Goal: Task Accomplishment & Management: Use online tool/utility

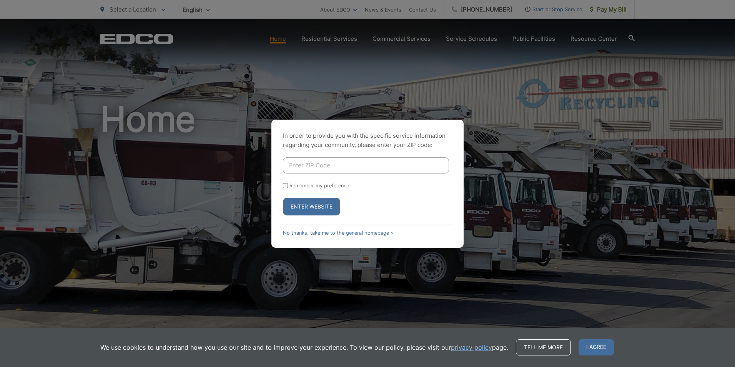
click at [314, 165] on input "Enter ZIP Code" at bounding box center [366, 165] width 166 height 16
type input "92082"
drag, startPoint x: 283, startPoint y: 185, endPoint x: 287, endPoint y: 195, distance: 11.2
click at [284, 185] on input "Remember my preference" at bounding box center [285, 185] width 5 height 5
checkbox input "true"
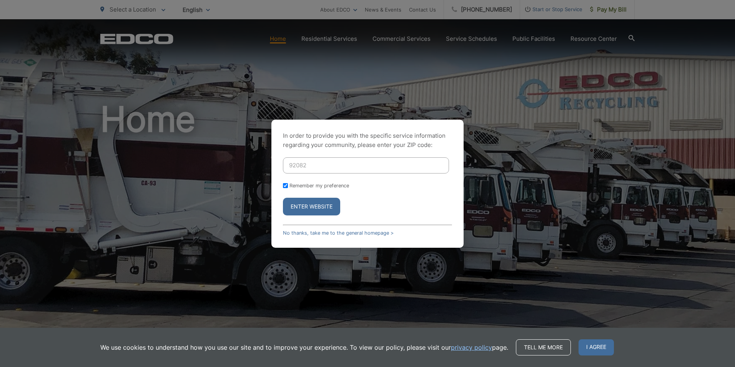
click at [301, 209] on button "Enter Website" at bounding box center [311, 207] width 57 height 18
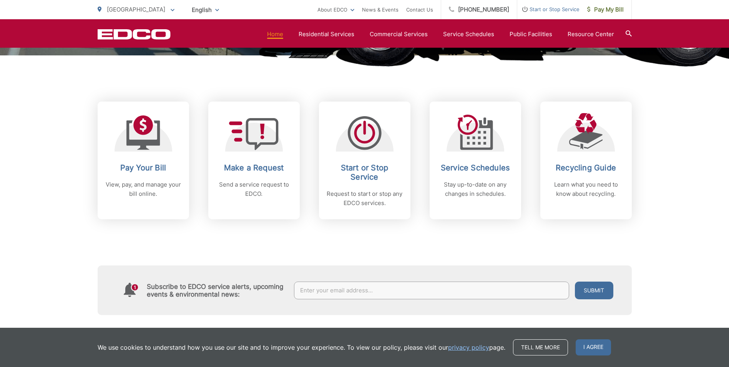
scroll to position [308, 0]
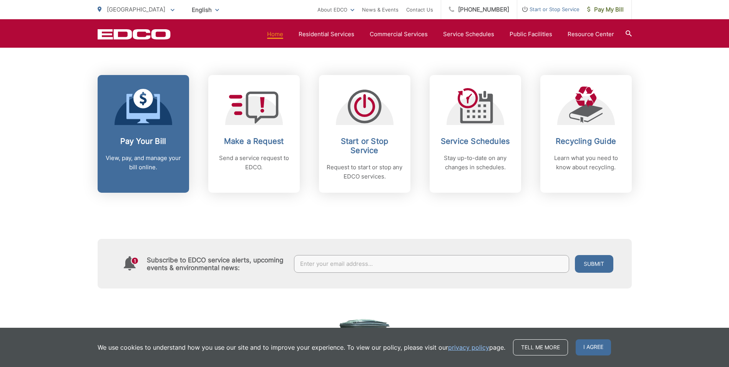
click at [153, 140] on h2 "Pay Your Bill" at bounding box center [143, 140] width 76 height 9
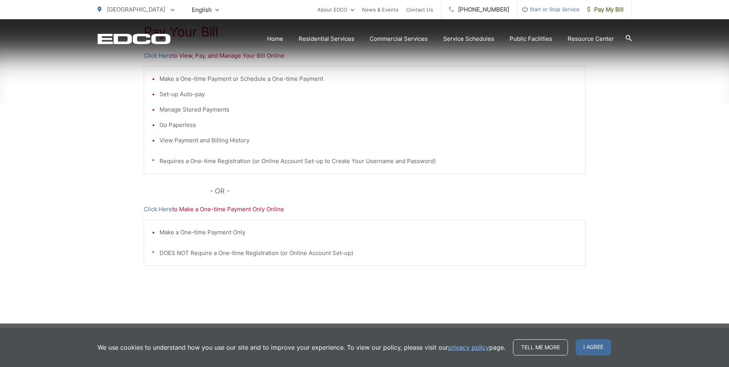
scroll to position [180, 0]
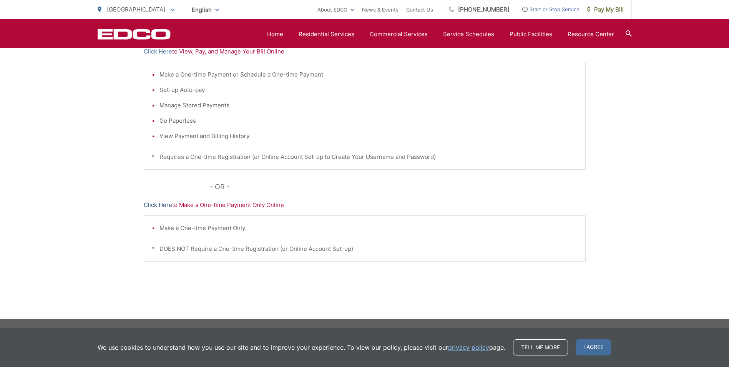
click at [159, 205] on link "Click Here" at bounding box center [158, 204] width 28 height 9
